Goal: Information Seeking & Learning: Learn about a topic

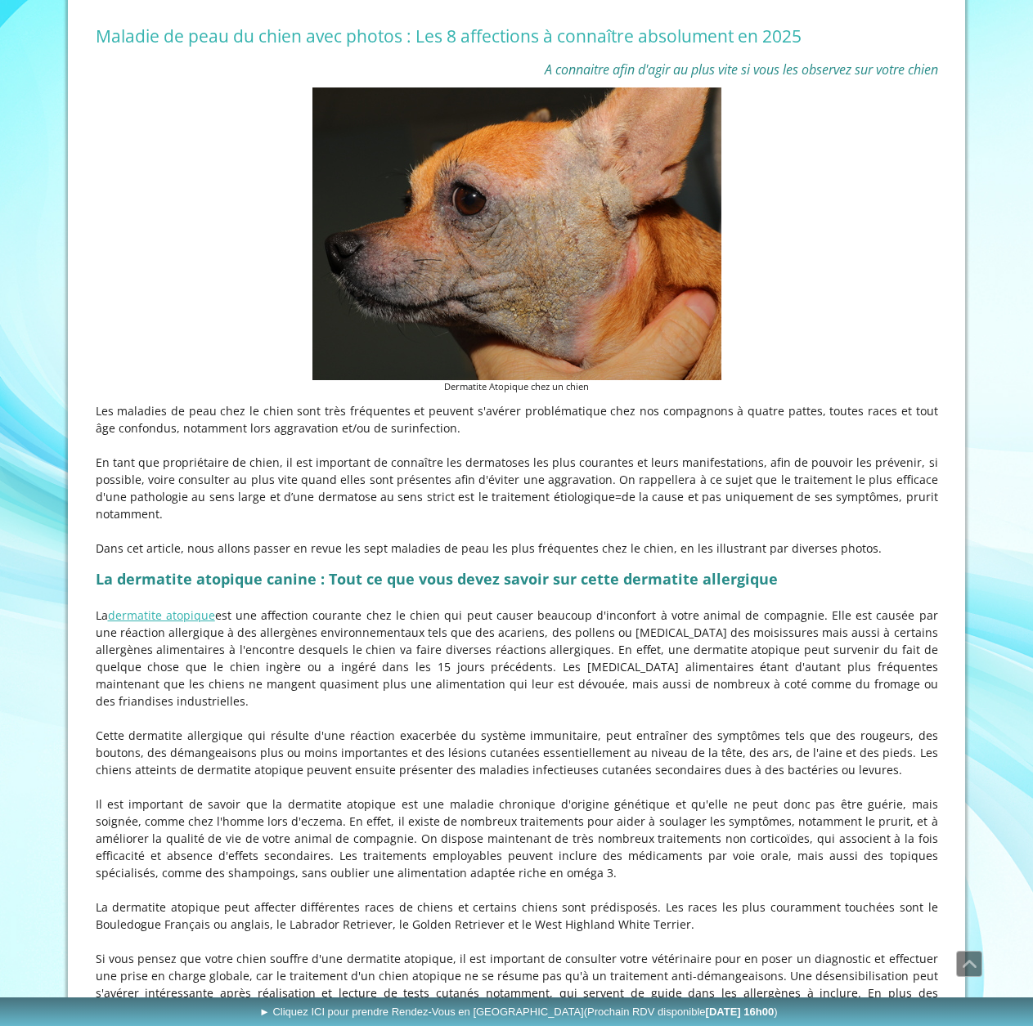
scroll to position [409, 0]
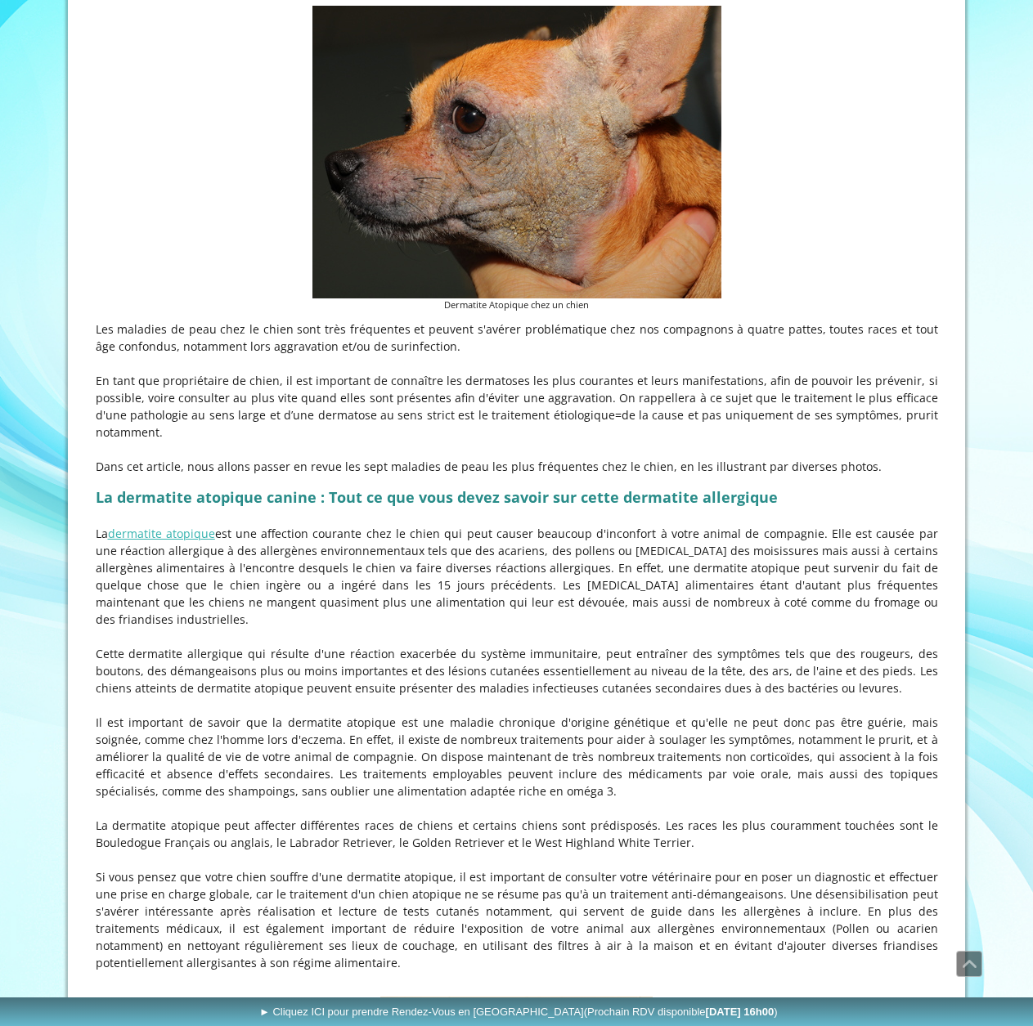
click at [698, 792] on p "Il est important de savoir que la dermatite atopique est une maladie chronique …" at bounding box center [517, 757] width 842 height 86
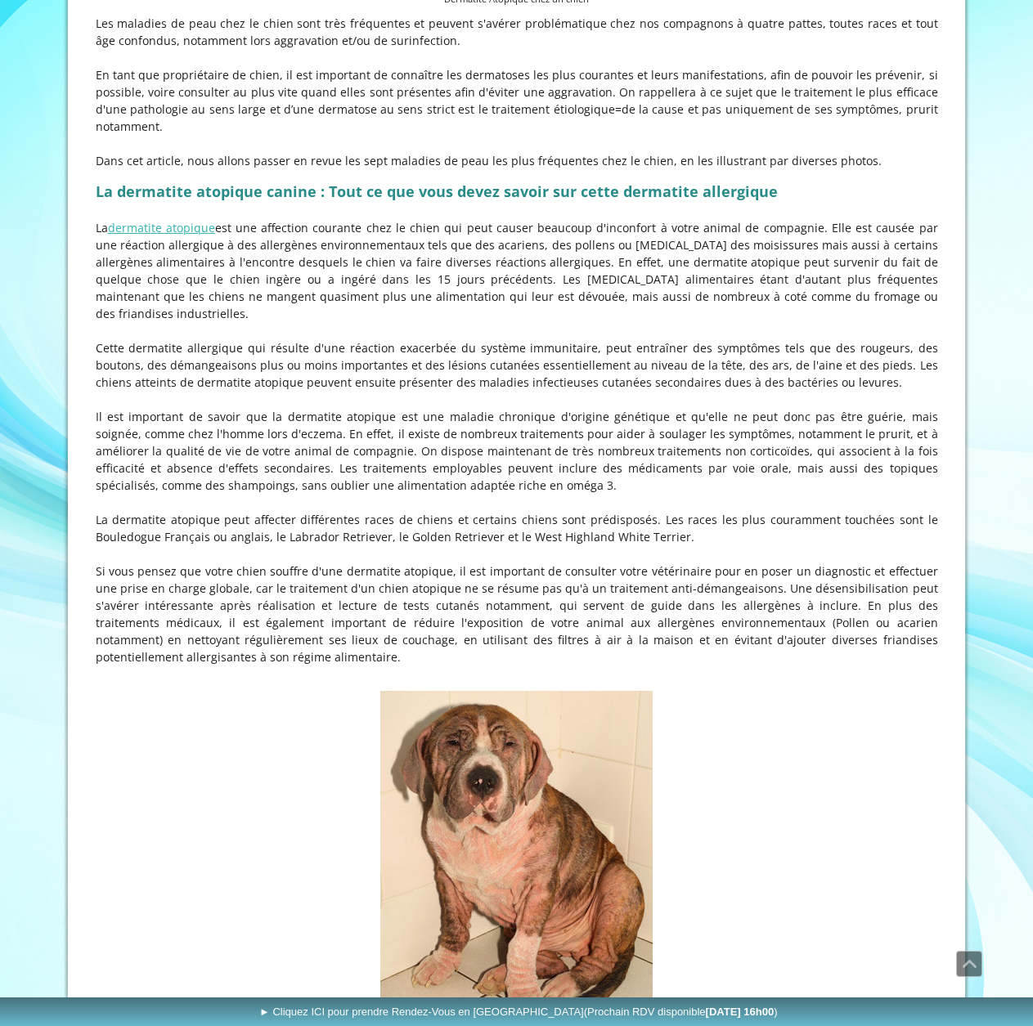
scroll to position [736, 0]
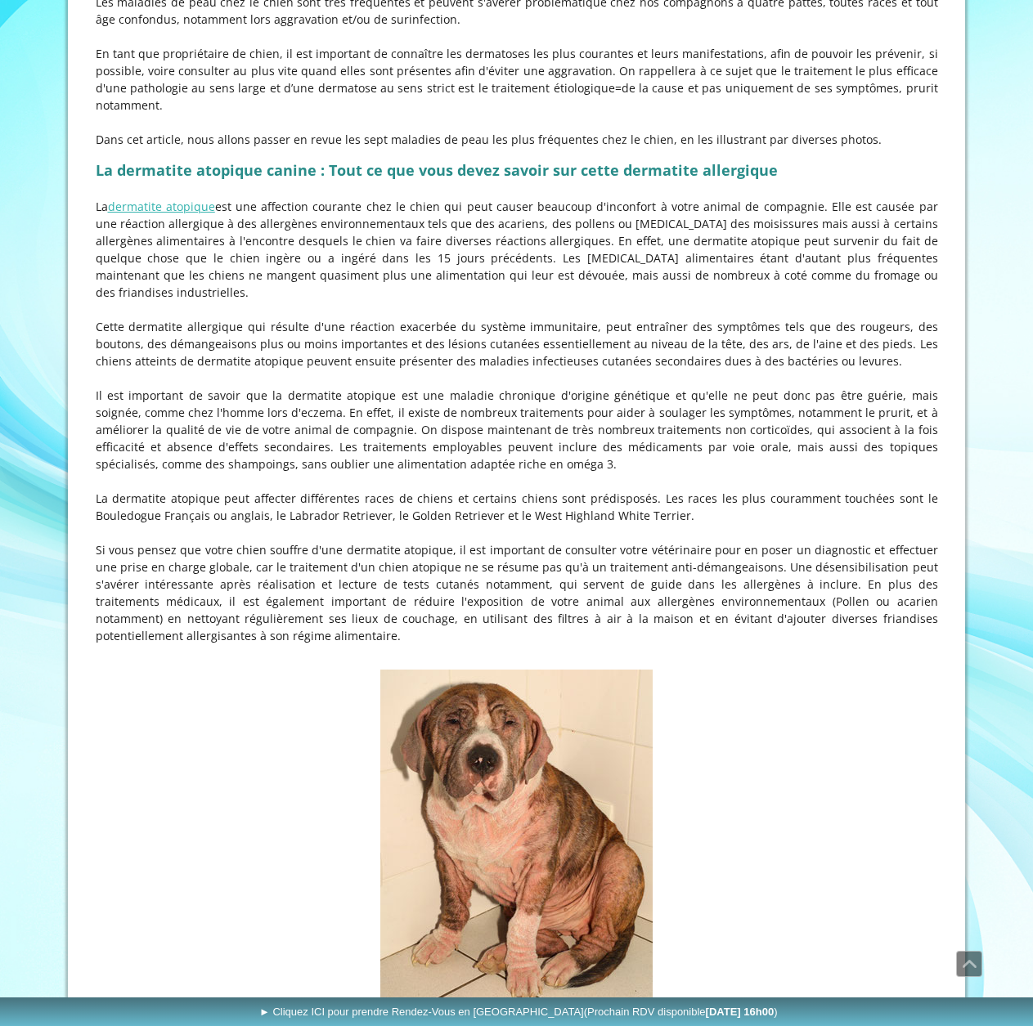
click at [779, 765] on figure "Dermatite Atopique chez un jeune Bouledogue [DEMOGRAPHIC_DATA]" at bounding box center [517, 854] width 842 height 369
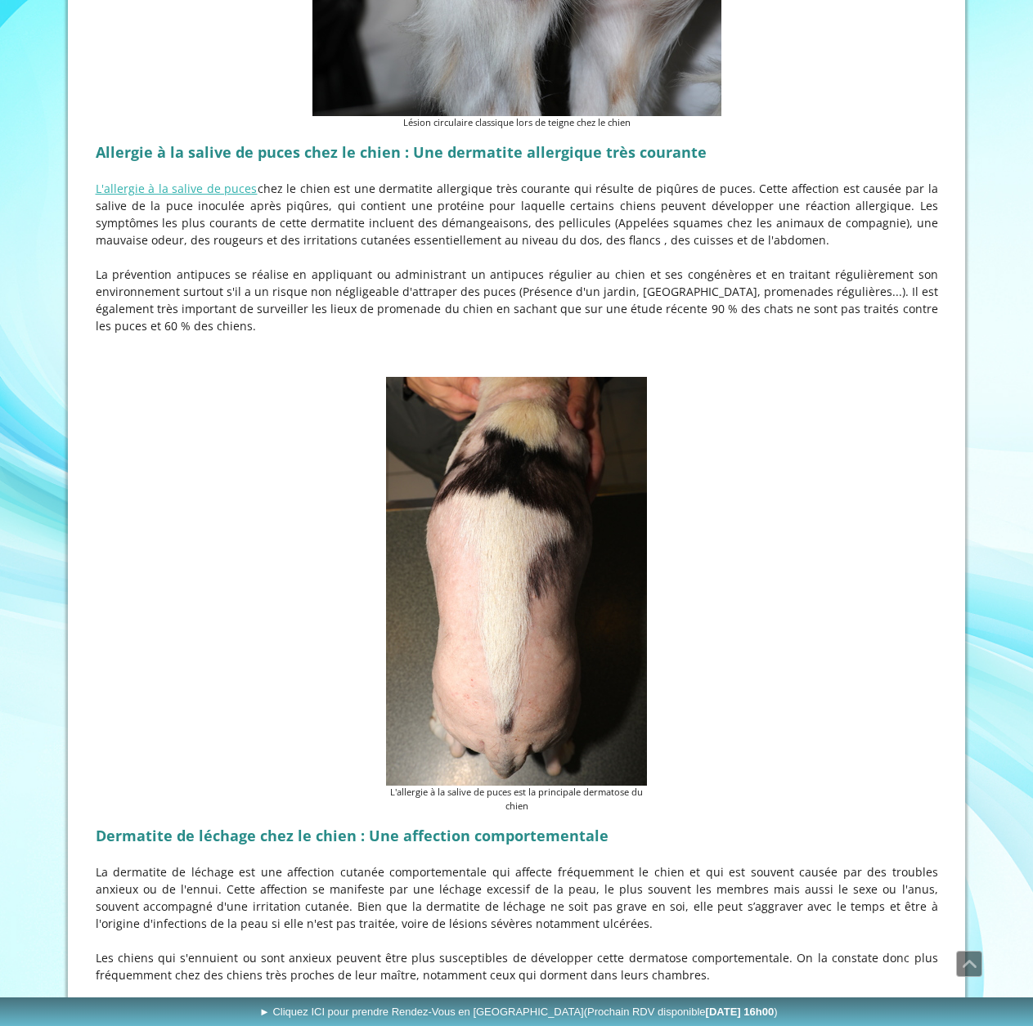
scroll to position [3435, 0]
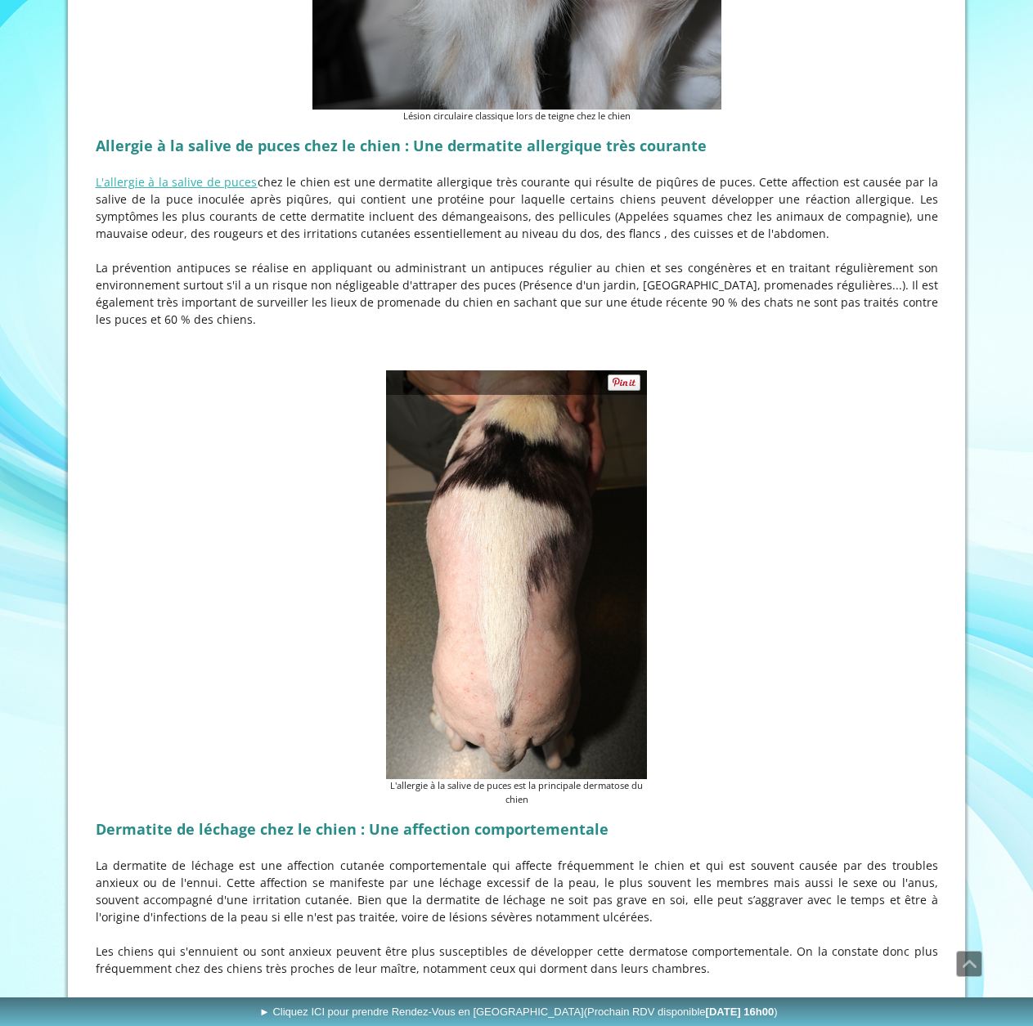
click at [810, 534] on figure "L'allergie à la salive de puces est la principale dermatose du chien" at bounding box center [517, 588] width 842 height 437
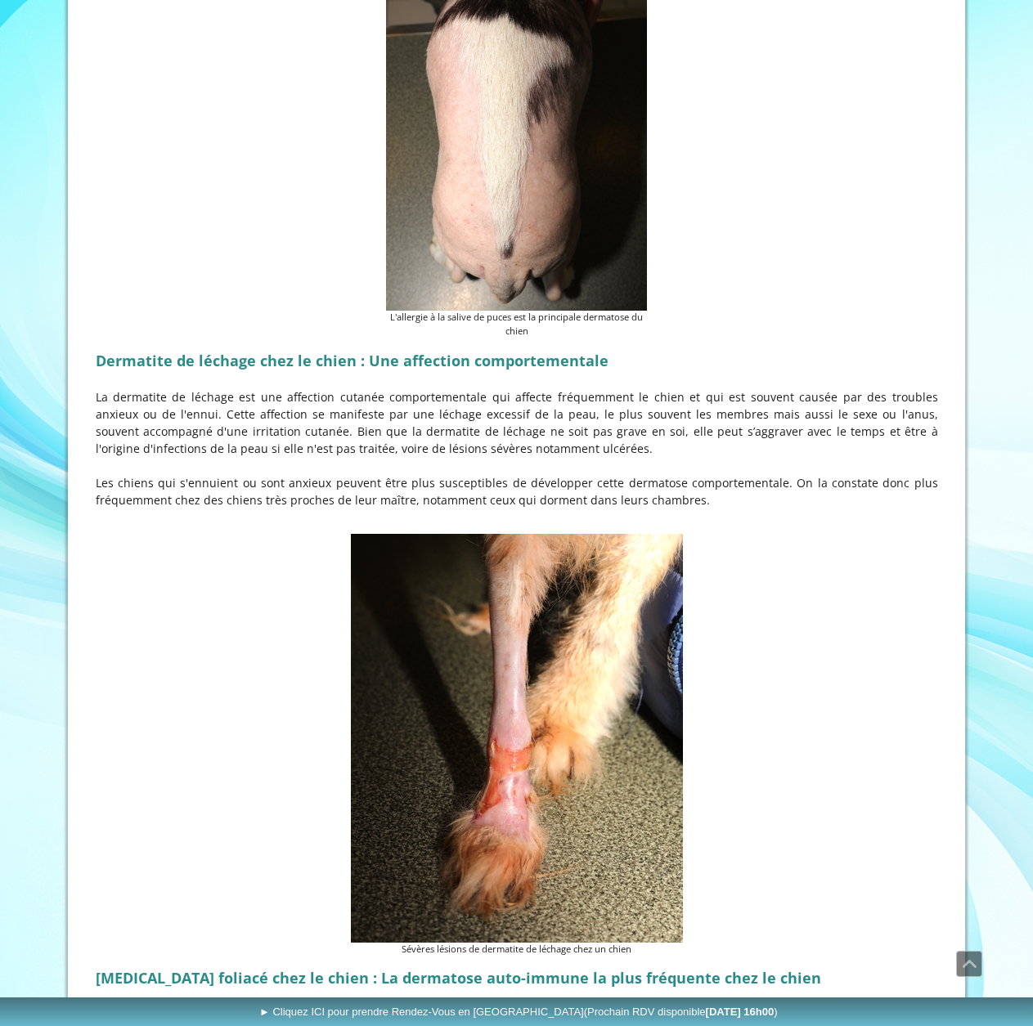
scroll to position [3925, 0]
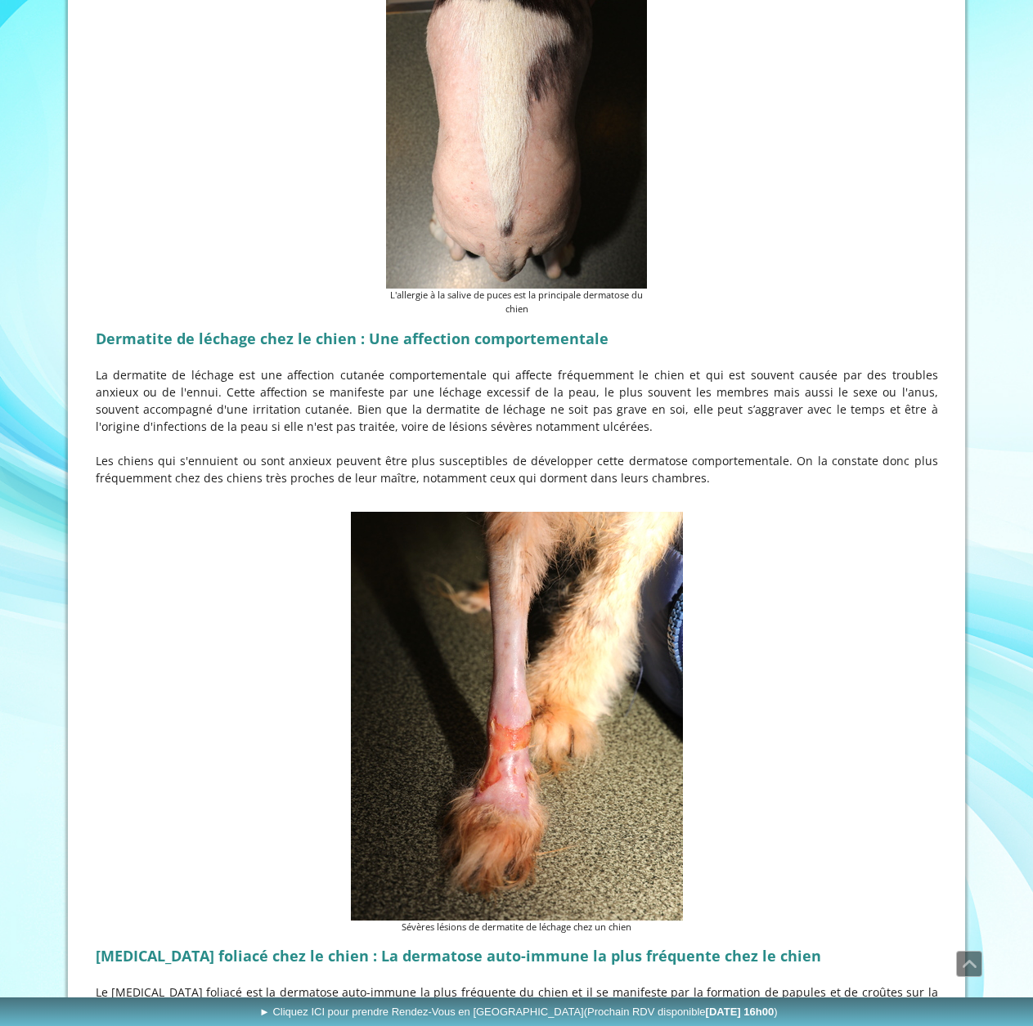
click at [814, 542] on figure "Sévères lésions de dermatite de léchage chez un chien" at bounding box center [517, 723] width 842 height 423
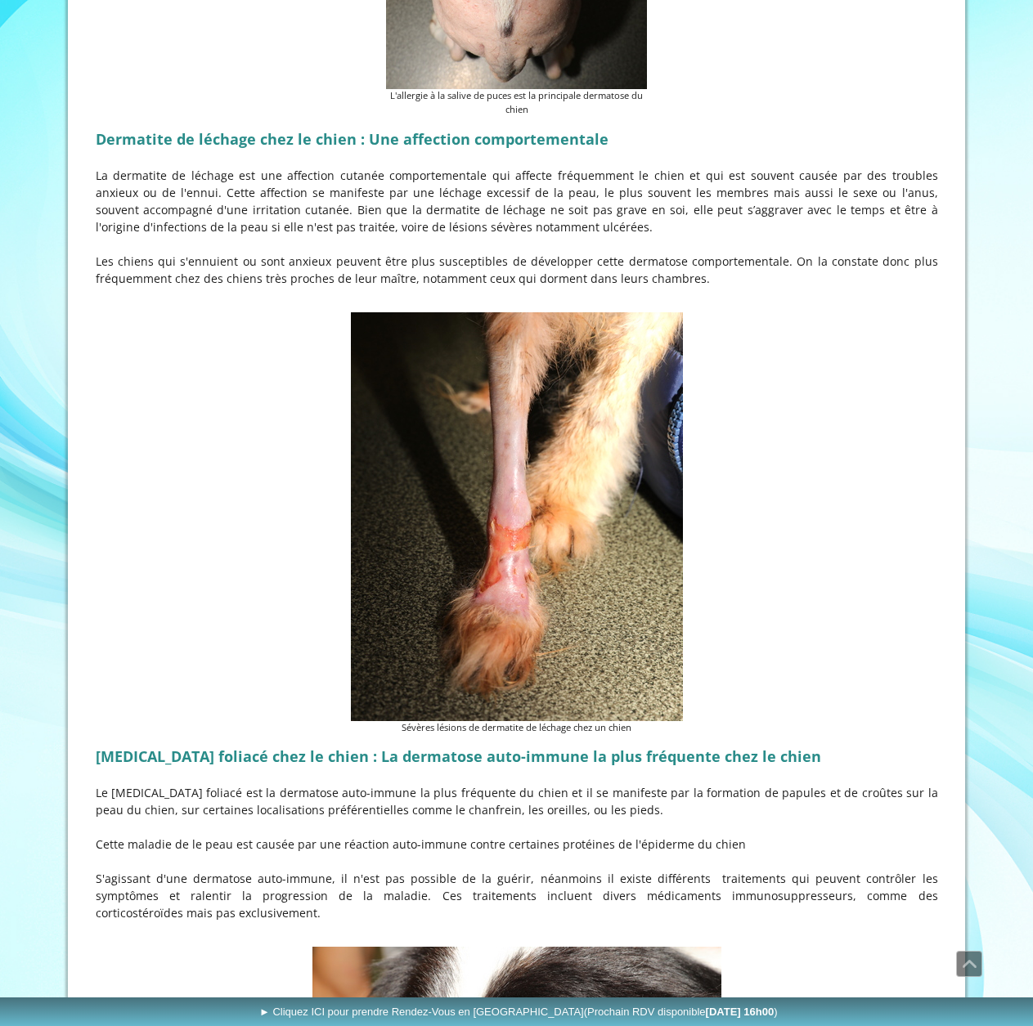
scroll to position [4171, 0]
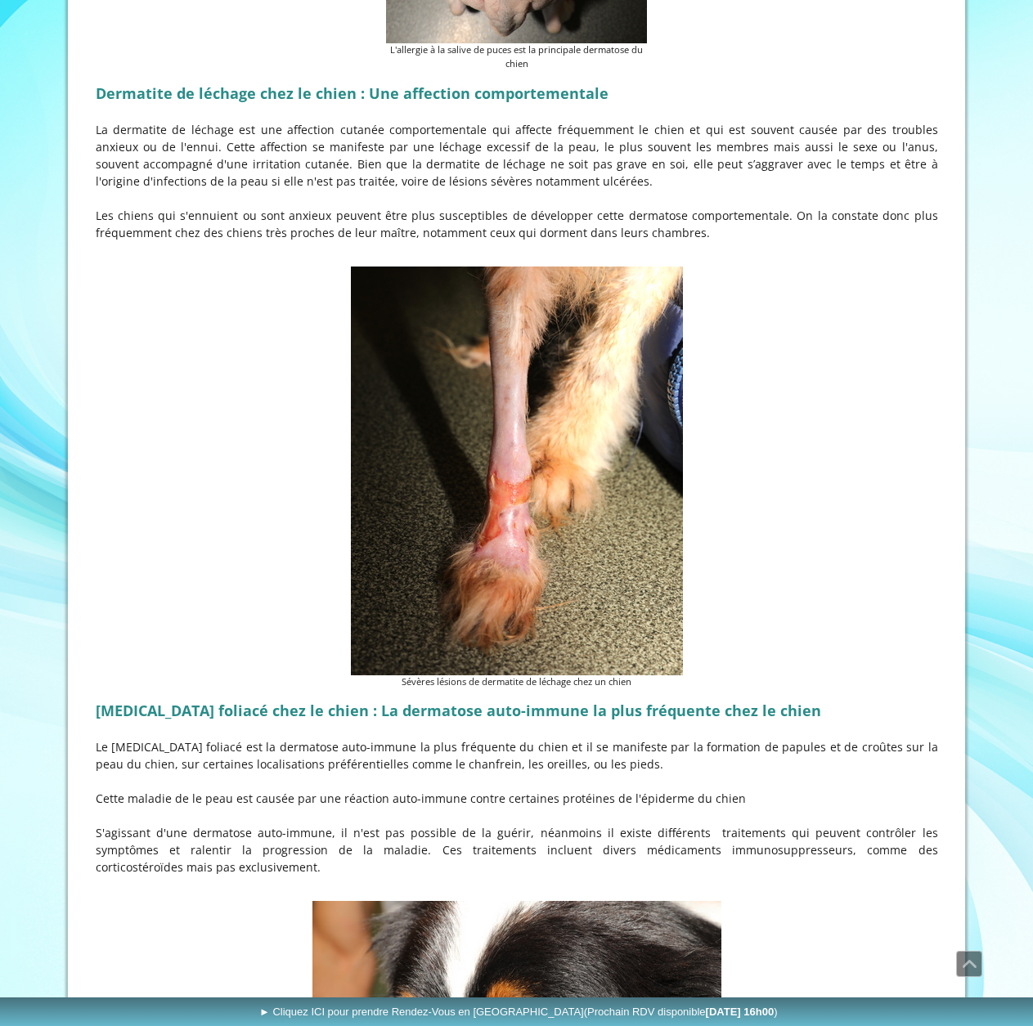
click at [177, 537] on figure "Sévères lésions de dermatite de léchage chez un chien" at bounding box center [517, 478] width 842 height 423
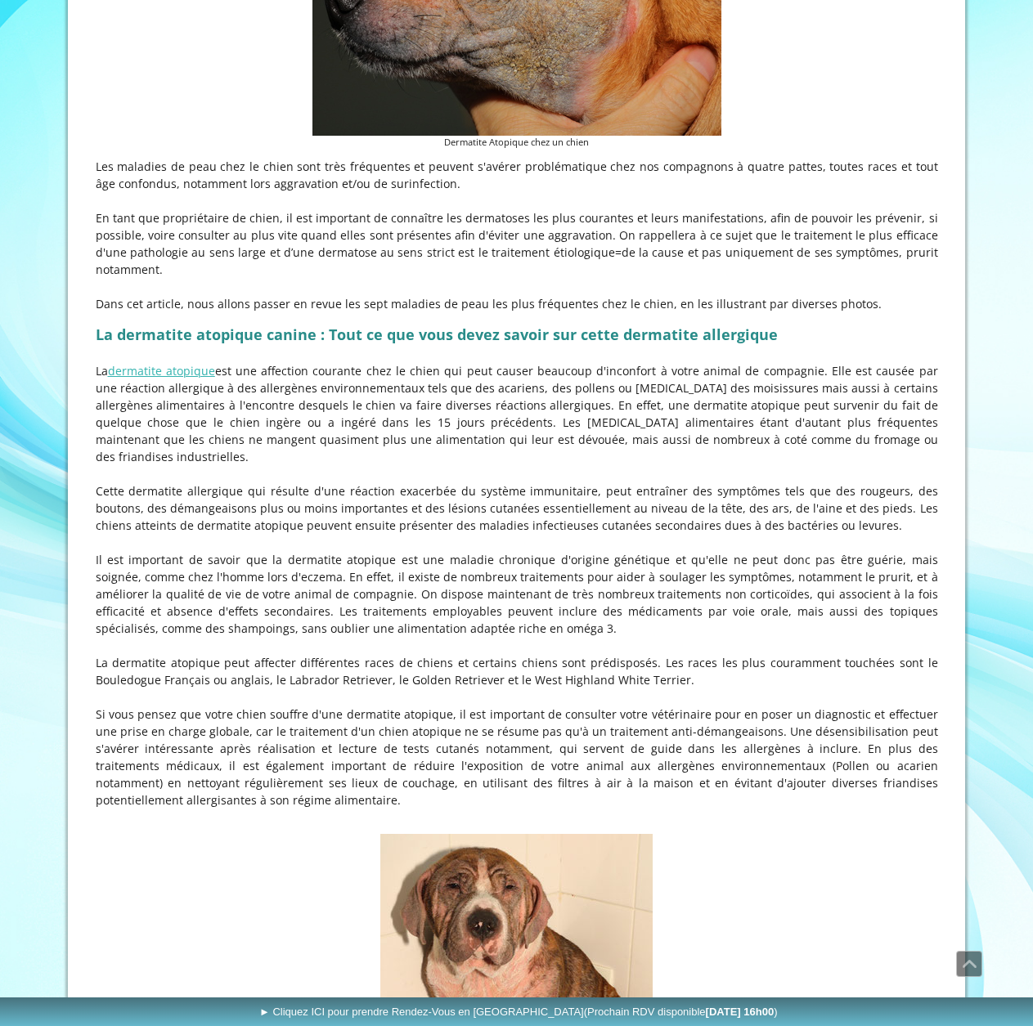
scroll to position [293, 0]
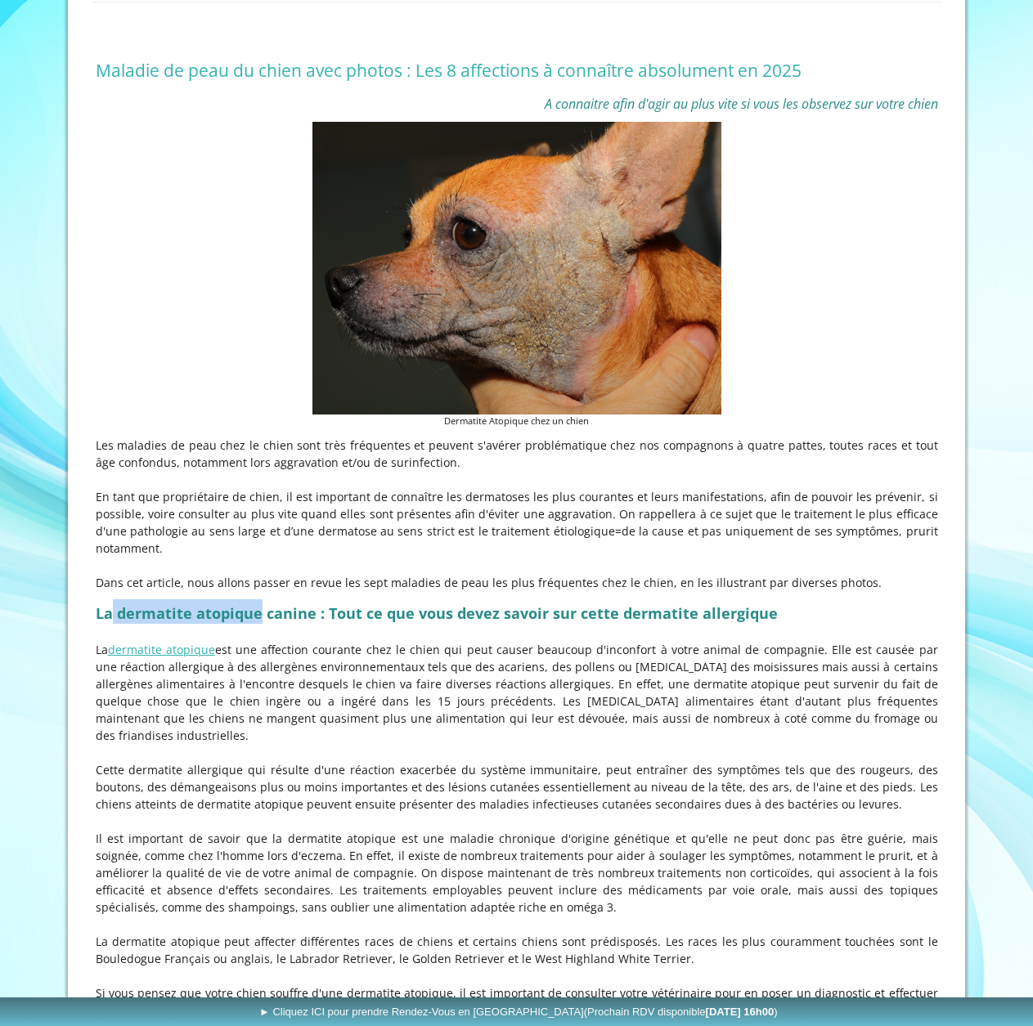
drag, startPoint x: 257, startPoint y: 634, endPoint x: 111, endPoint y: 625, distance: 145.8
click at [111, 623] on strong "La dermatite atopique canine : Tout ce que vous devez savoir sur cette dermatit…" at bounding box center [437, 614] width 682 height 20
drag, startPoint x: 311, startPoint y: 635, endPoint x: 92, endPoint y: 628, distance: 218.5
click at [92, 628] on div "La dermatite atopique canine : Tout ce que vous devez savoir sur cette dermatit…" at bounding box center [517, 852] width 850 height 514
copy strong "La dermatite atopique canine"
